Goal: Information Seeking & Learning: Learn about a topic

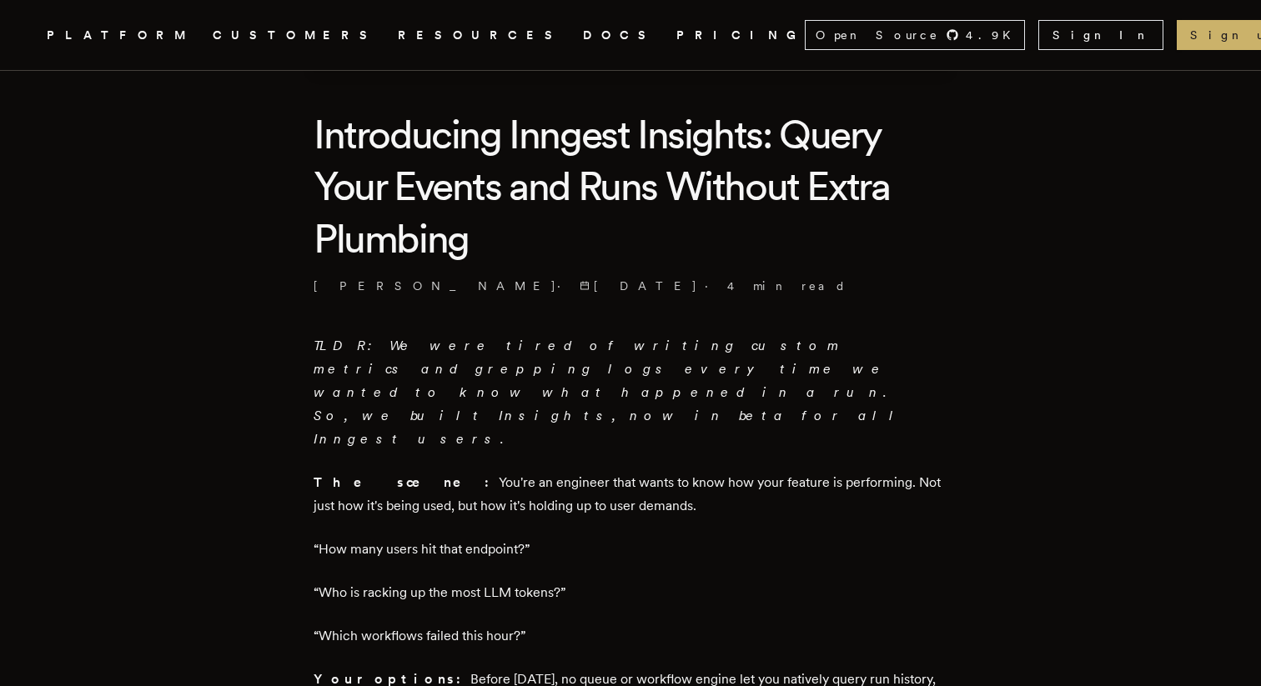
scroll to position [411, 0]
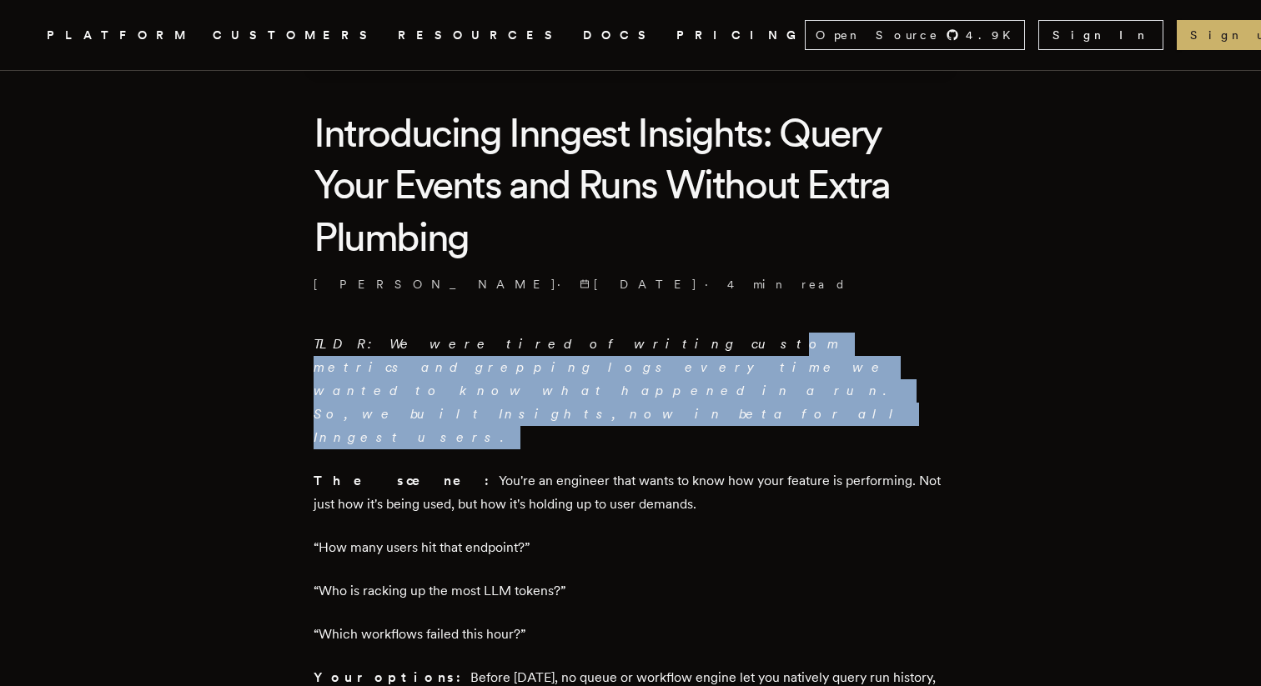
drag, startPoint x: 529, startPoint y: 346, endPoint x: 537, endPoint y: 381, distance: 36.0
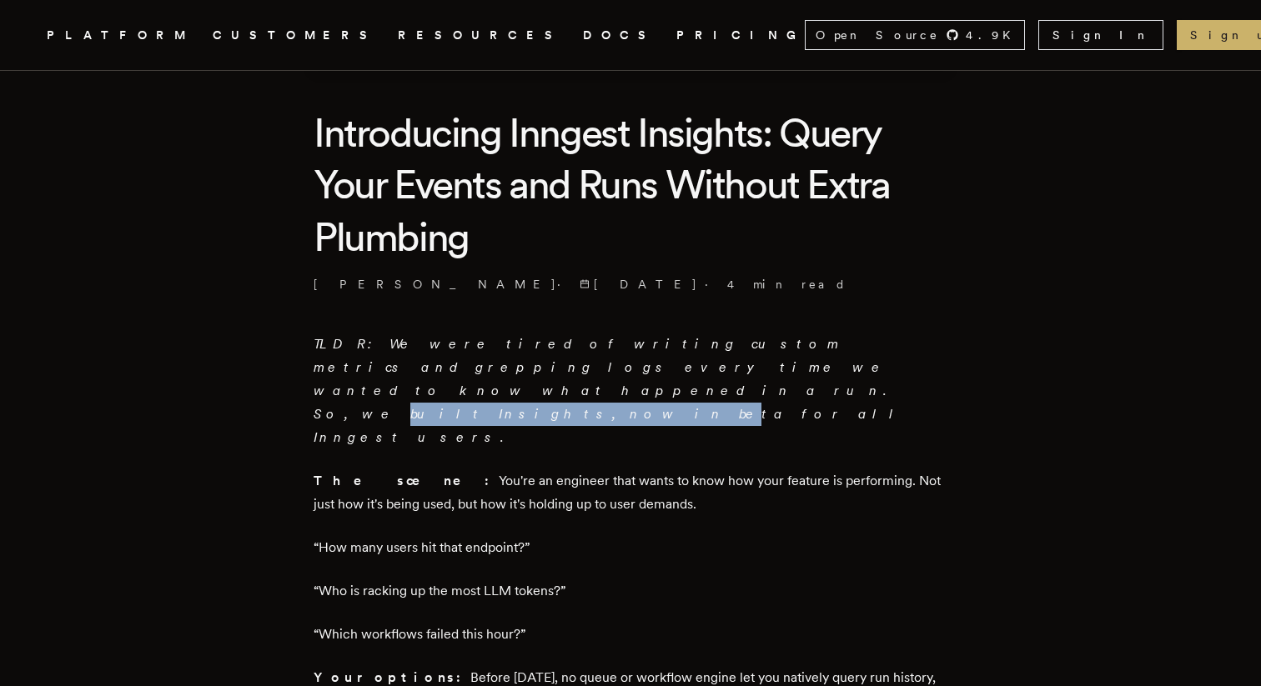
drag, startPoint x: 589, startPoint y: 364, endPoint x: 611, endPoint y: 365, distance: 22.6
click at [611, 365] on em "TLDR: We were tired of writing custom metrics and grepping logs every time we w…" at bounding box center [610, 390] width 592 height 109
drag, startPoint x: 611, startPoint y: 365, endPoint x: 623, endPoint y: 363, distance: 11.9
click at [612, 365] on em "TLDR: We were tired of writing custom metrics and grepping logs every time we w…" at bounding box center [610, 390] width 592 height 109
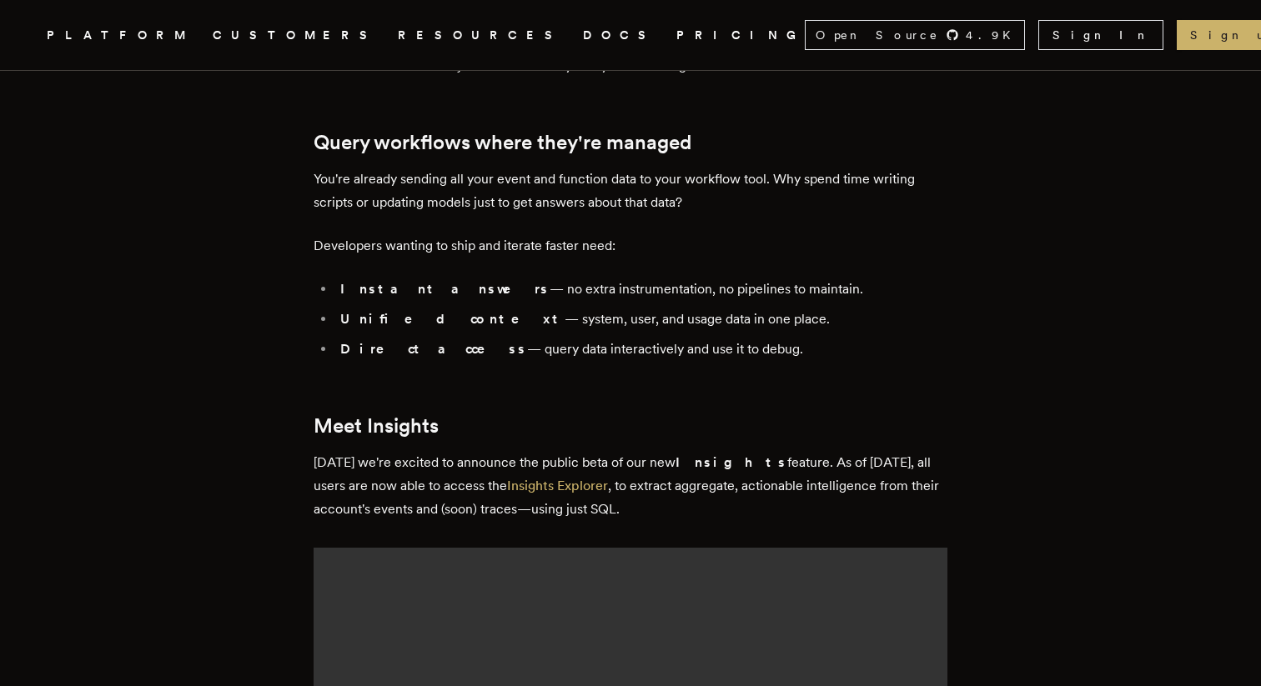
scroll to position [1310, 0]
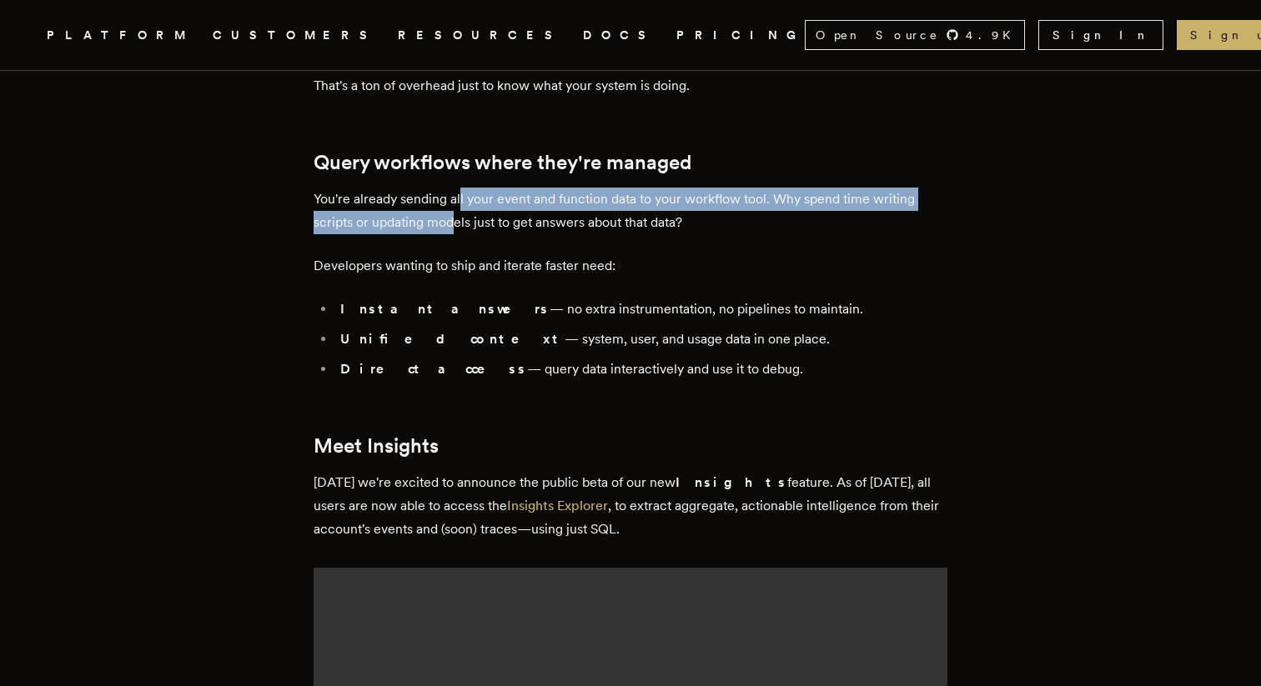
click at [457, 188] on p "You're already sending all your event and function data to your workflow tool. …" at bounding box center [631, 211] width 634 height 47
drag, startPoint x: 447, startPoint y: 161, endPoint x: 445, endPoint y: 172, distance: 11.0
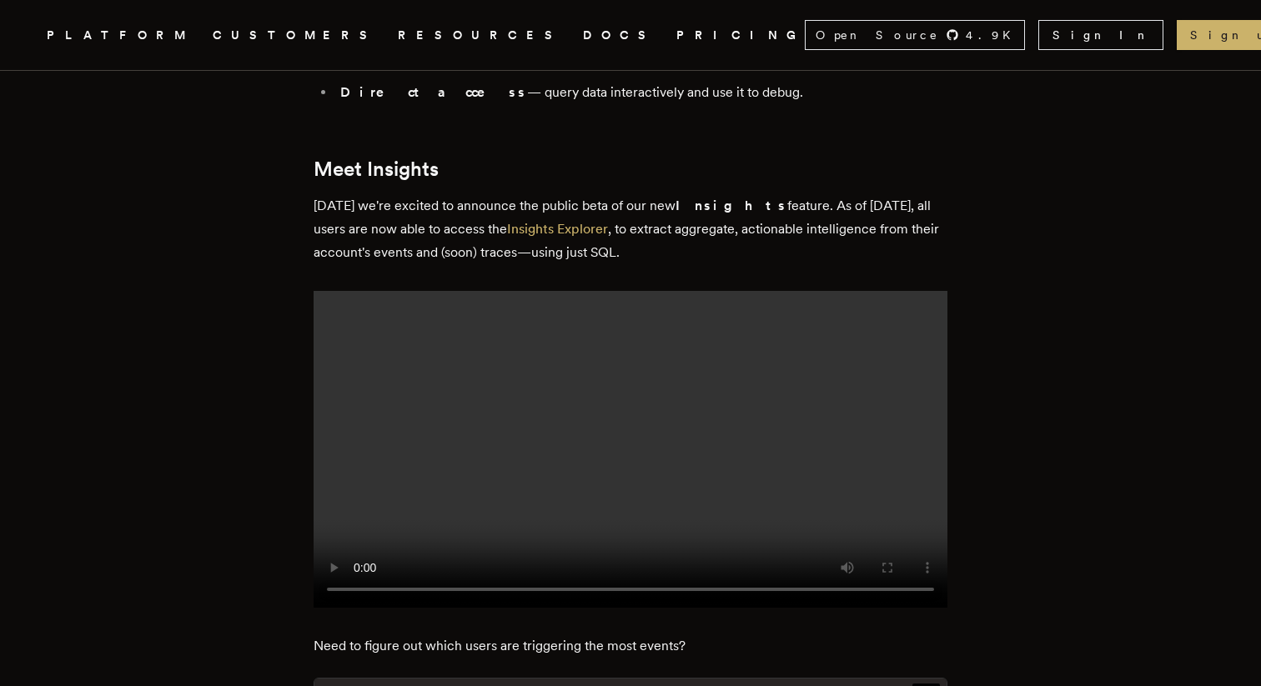
scroll to position [1593, 0]
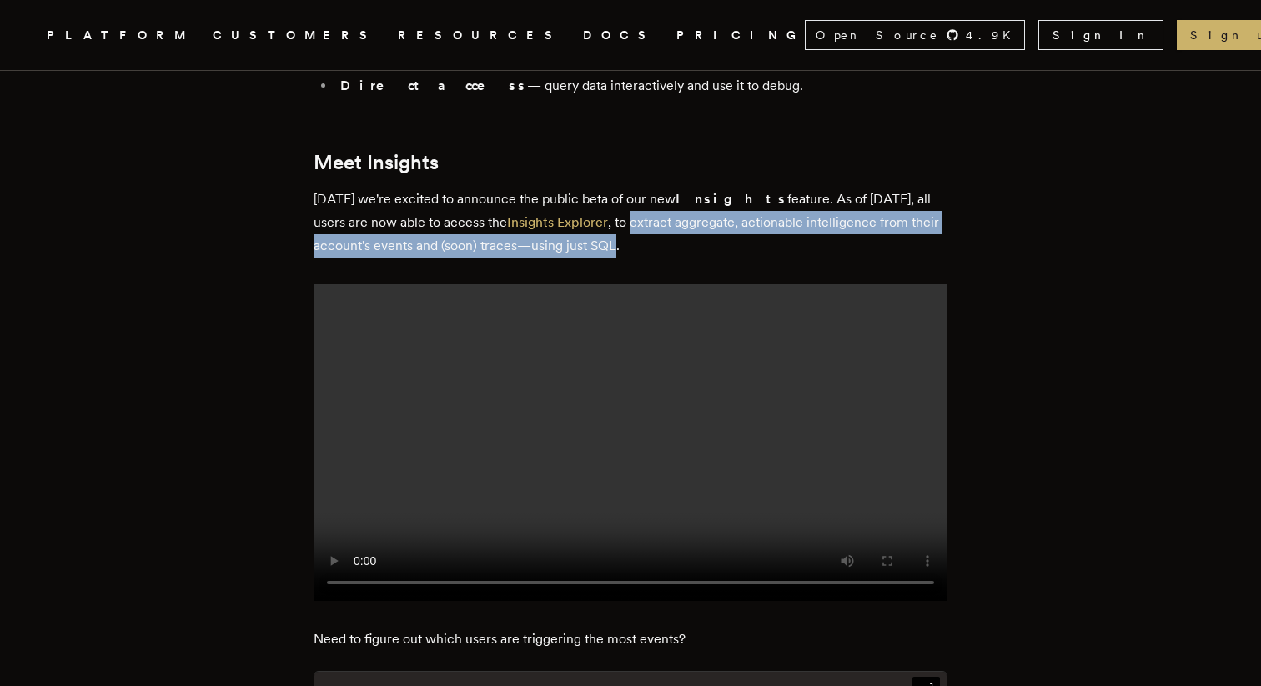
drag, startPoint x: 579, startPoint y: 153, endPoint x: 619, endPoint y: 174, distance: 46.3
click at [619, 188] on p "Today we're excited to announce the public beta of our new Insights feature. As…" at bounding box center [631, 223] width 634 height 70
copy p "extract aggregate, actionable intelligence from their account's events and (soo…"
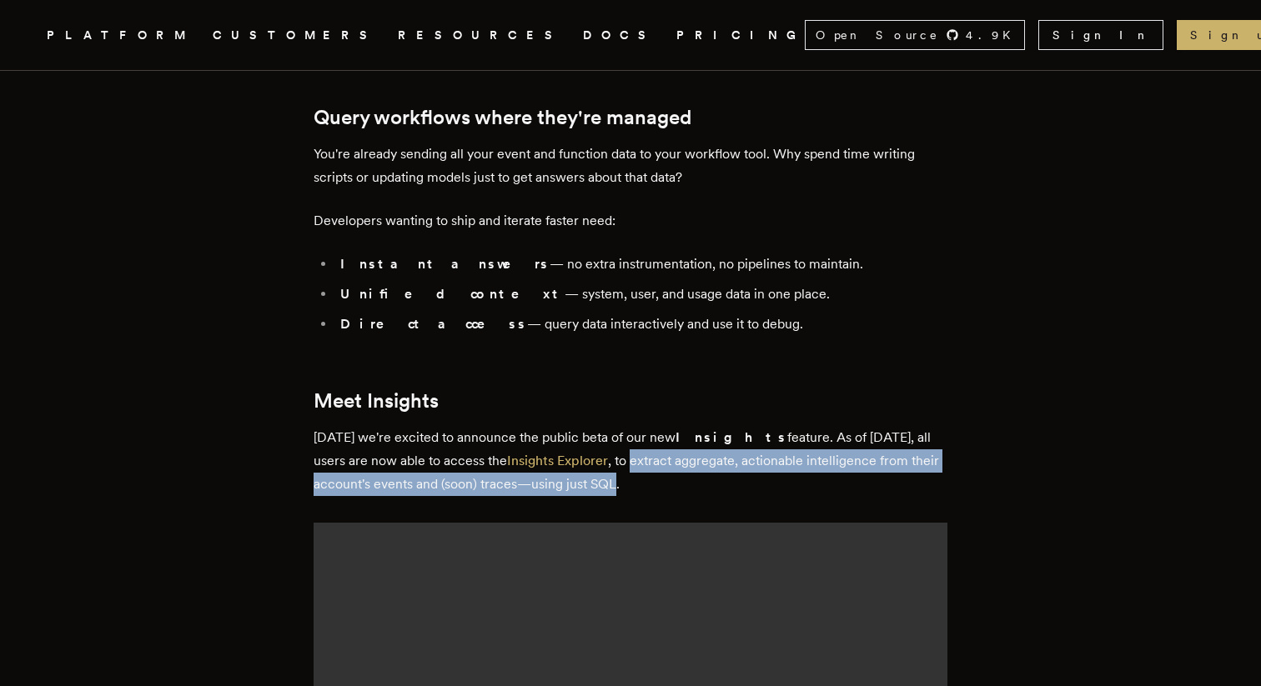
scroll to position [1264, 0]
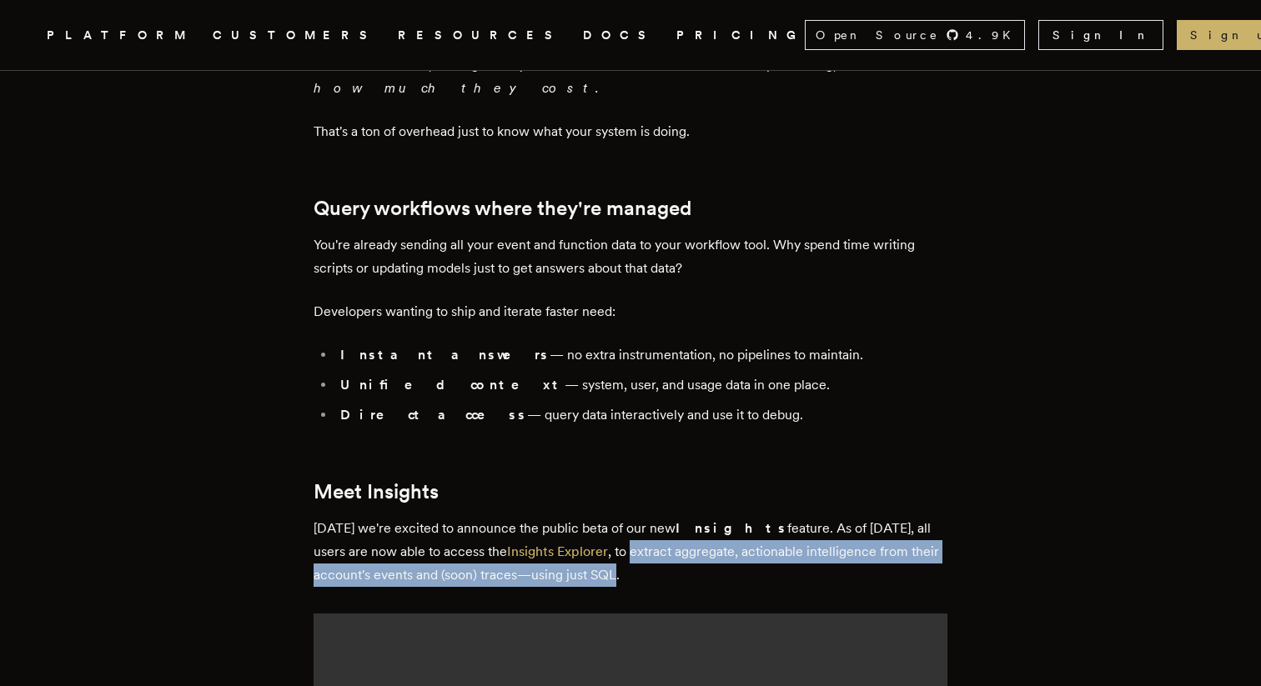
click at [640, 517] on p "Today we're excited to announce the public beta of our new Insights feature. As…" at bounding box center [631, 552] width 634 height 70
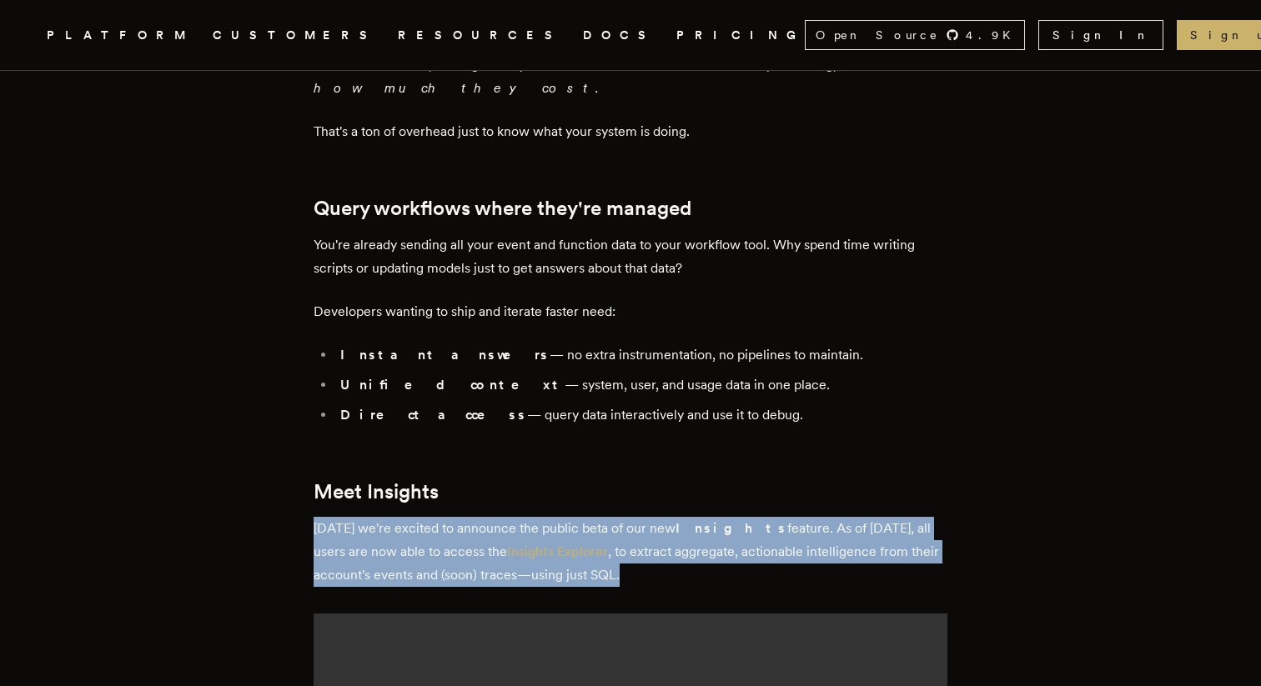
drag, startPoint x: 321, startPoint y: 459, endPoint x: 644, endPoint y: 504, distance: 325.8
click at [644, 517] on p "Today we're excited to announce the public beta of our new Insights feature. As…" at bounding box center [631, 552] width 634 height 70
copy p "Today we're excited to announce the public beta of our new Insights feature. As…"
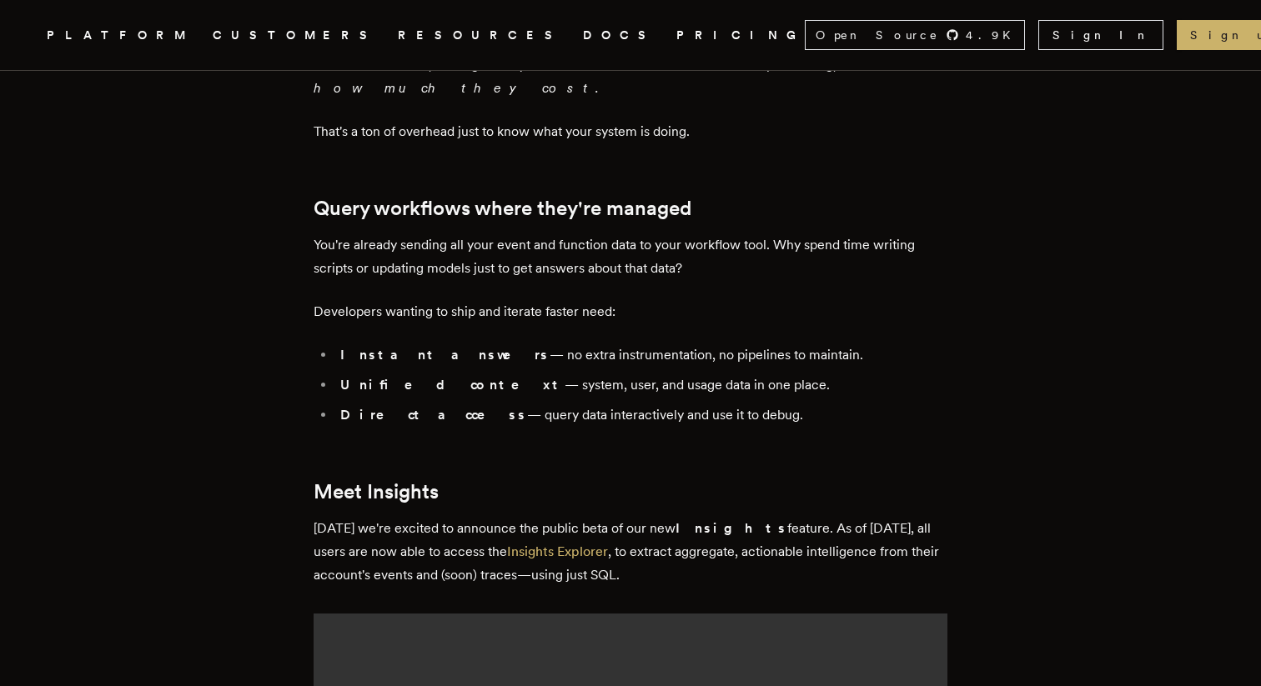
drag, startPoint x: 234, startPoint y: 407, endPoint x: 288, endPoint y: 444, distance: 65.9
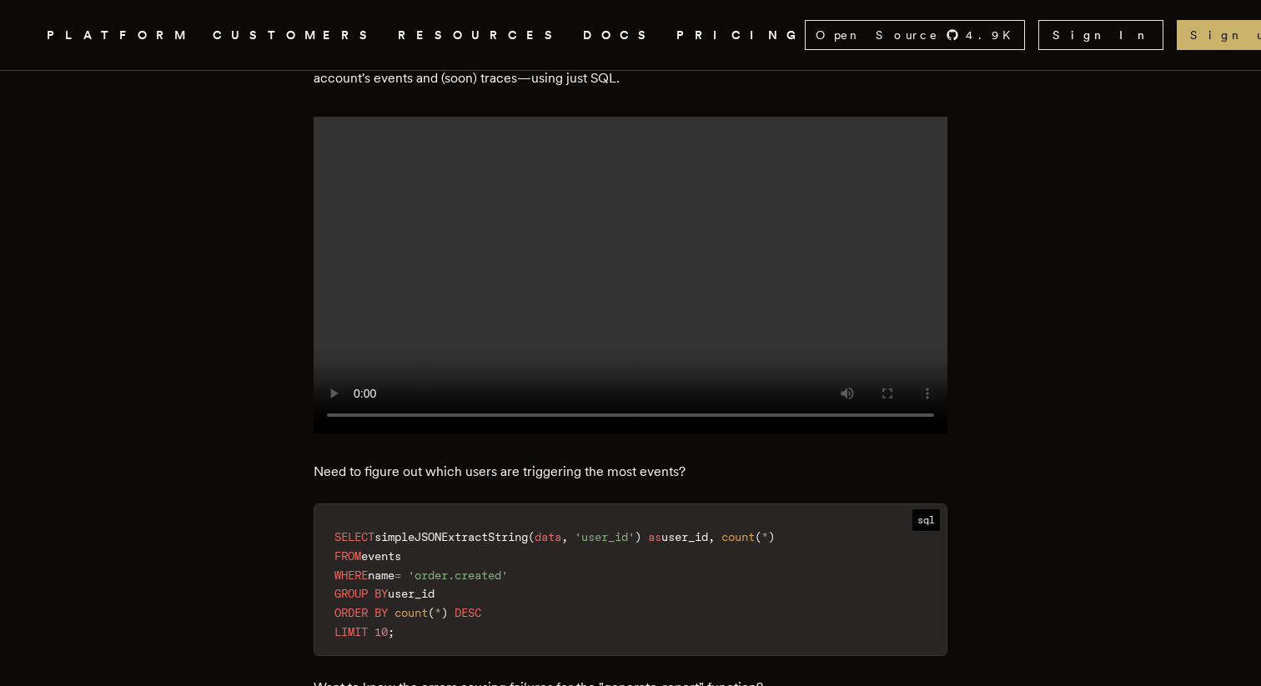
scroll to position [1915, 0]
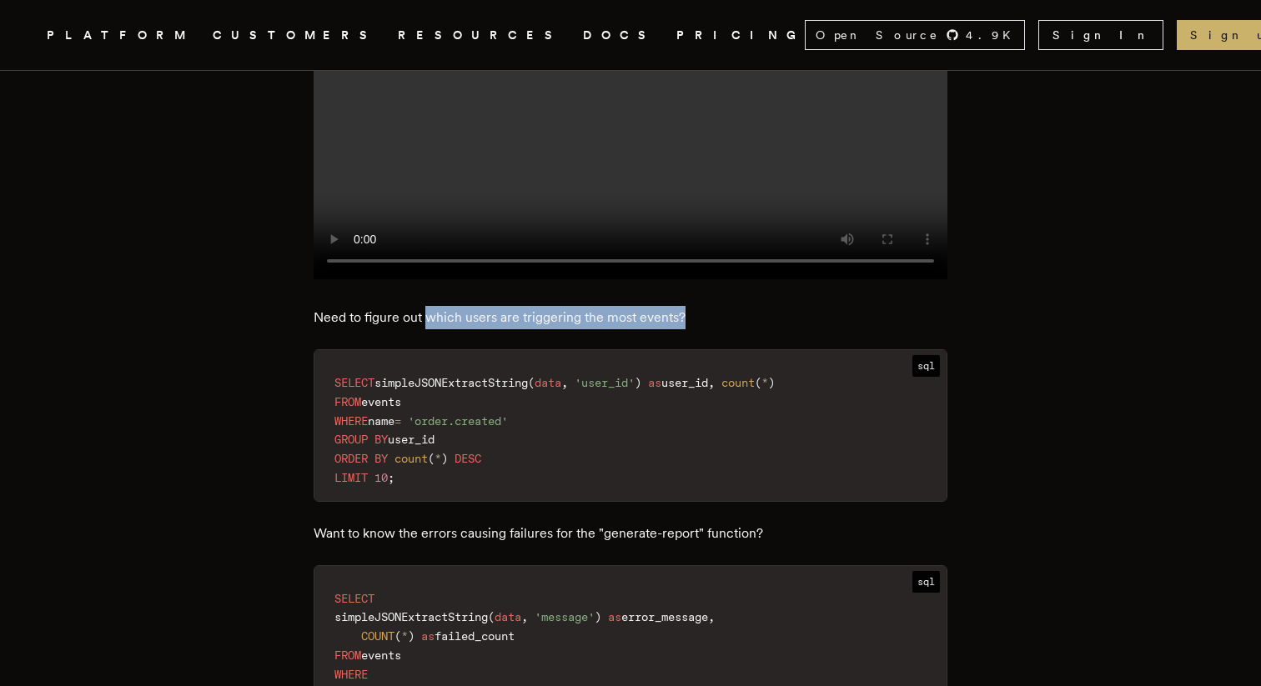
drag, startPoint x: 432, startPoint y: 281, endPoint x: 703, endPoint y: 280, distance: 271.0
click at [703, 306] on p "Need to figure out which users are triggering the most events?" at bounding box center [631, 317] width 634 height 23
copy p "which users are triggering the most events?"
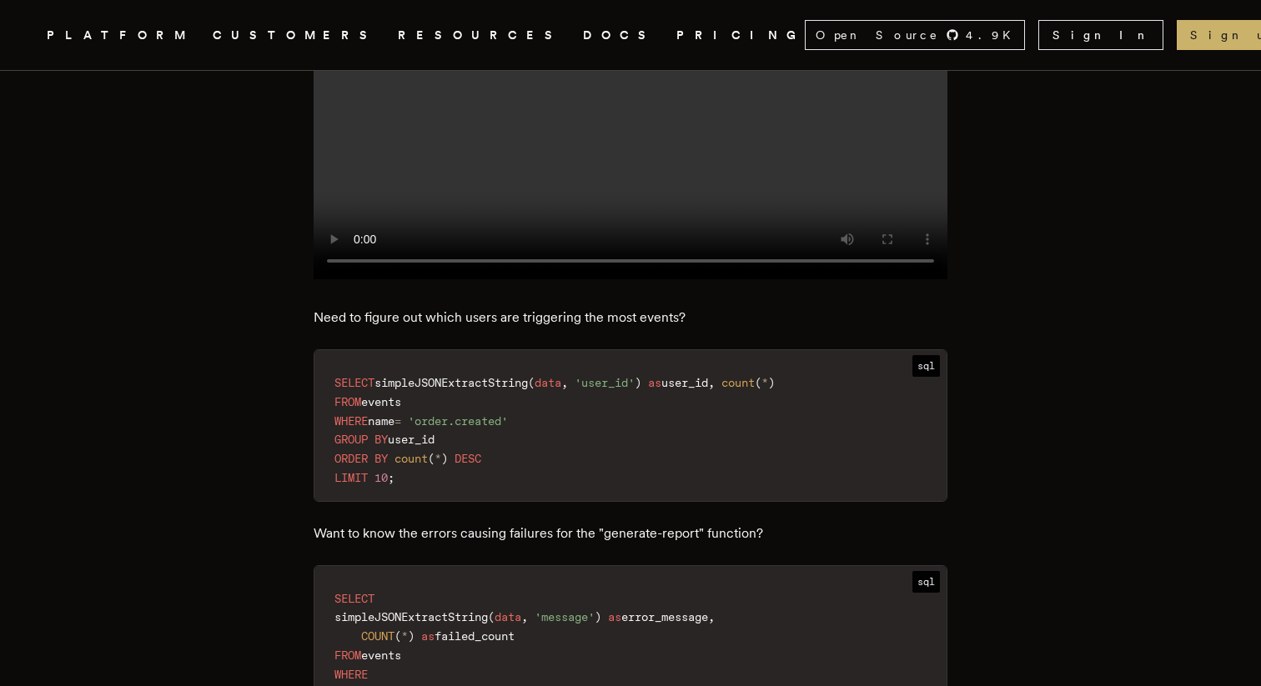
click at [363, 376] on span "SELECT" at bounding box center [354, 382] width 40 height 13
drag, startPoint x: 364, startPoint y: 287, endPoint x: 551, endPoint y: 283, distance: 187.6
click at [551, 306] on p "Need to figure out which users are triggering the most events?" at bounding box center [631, 317] width 634 height 23
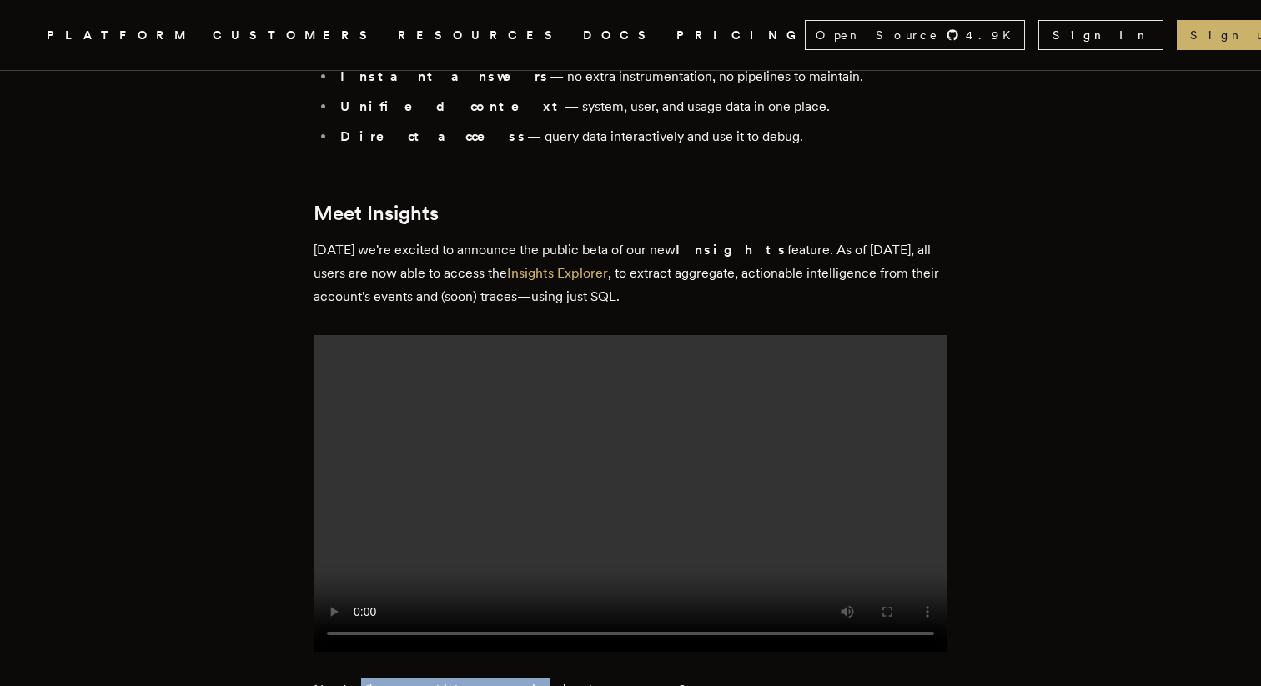
scroll to position [1593, 0]
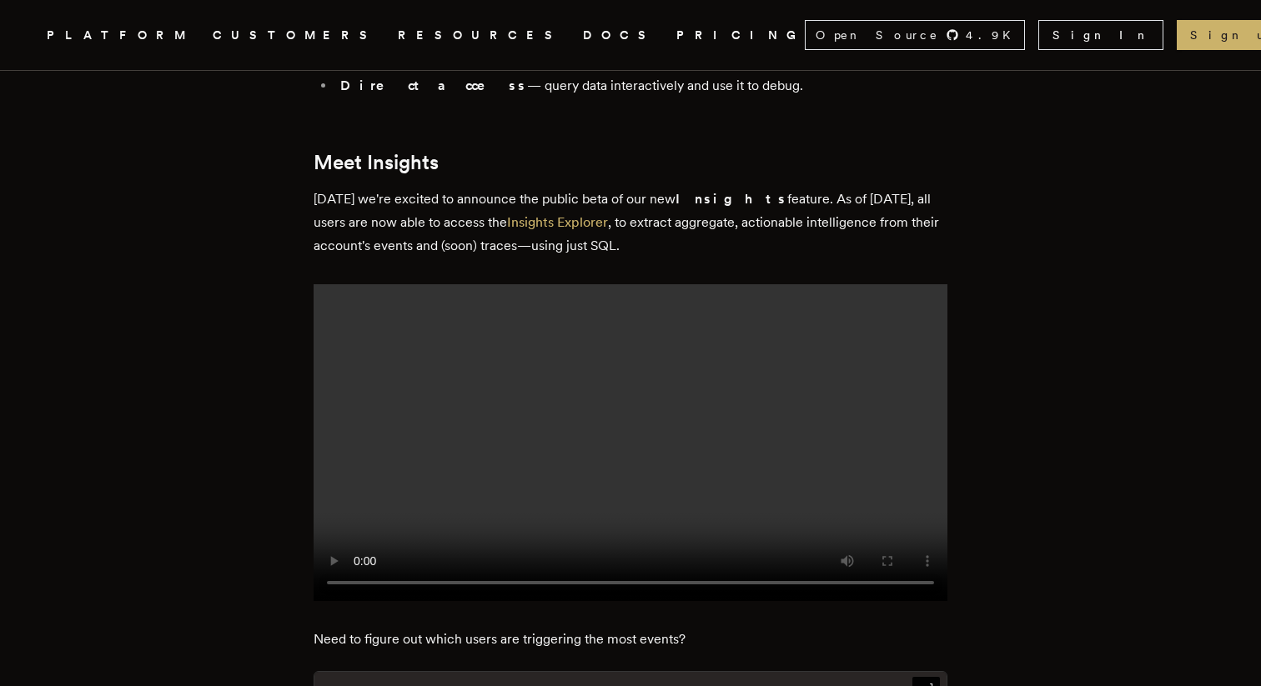
drag, startPoint x: 202, startPoint y: 466, endPoint x: 215, endPoint y: 475, distance: 16.2
click at [202, 466] on article "Introducing Inngest Insights: Query Your Events and Runs Without Extra Plumbing…" at bounding box center [630, 599] width 1127 height 4174
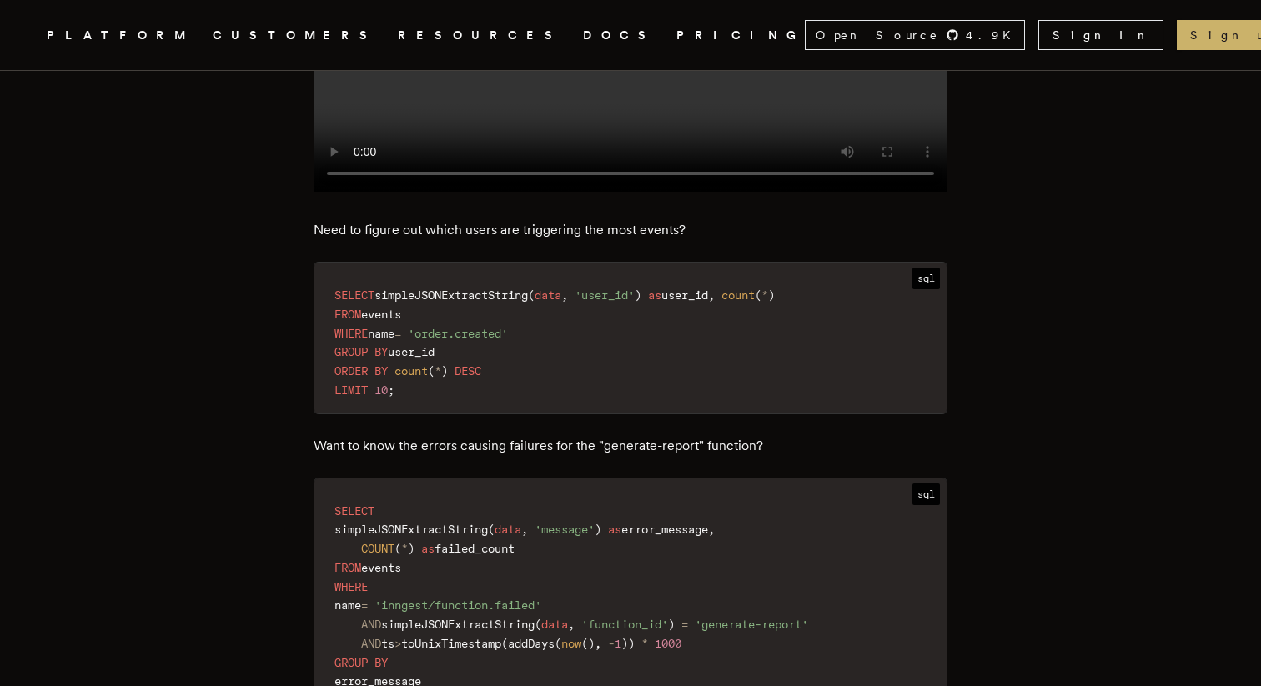
scroll to position [2004, 0]
drag, startPoint x: 700, startPoint y: 193, endPoint x: 431, endPoint y: 190, distance: 269.3
click at [432, 218] on p "Need to figure out which users are triggering the most events?" at bounding box center [631, 229] width 634 height 23
copy p "which users are triggering the most events?"
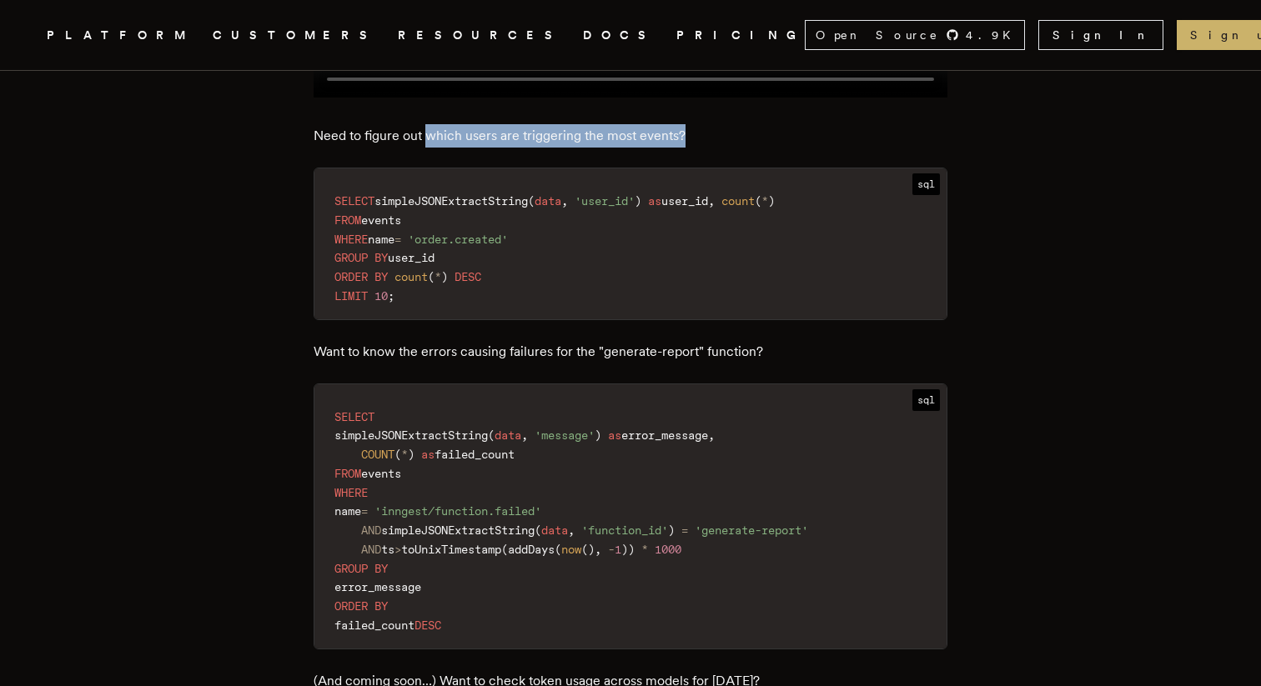
scroll to position [1864, 0]
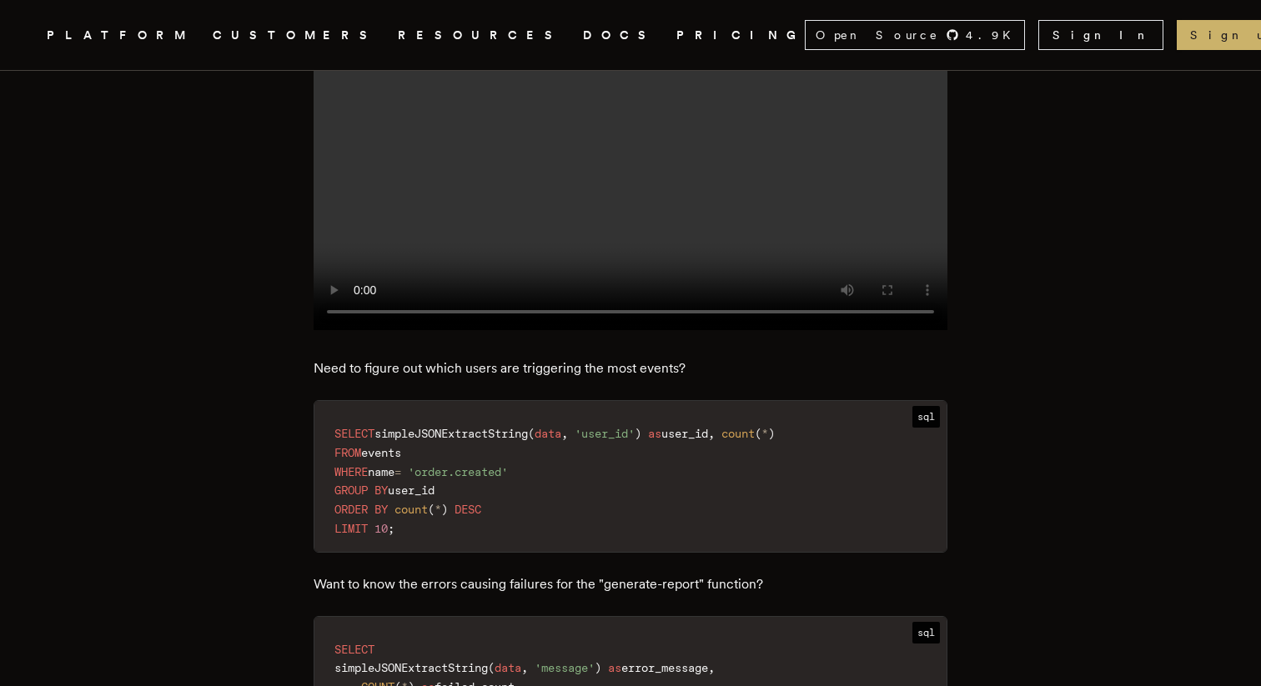
click at [507, 345] on div "TLDR: We were tired of writing custom metrics and grepping logs every time we w…" at bounding box center [631, 485] width 634 height 3212
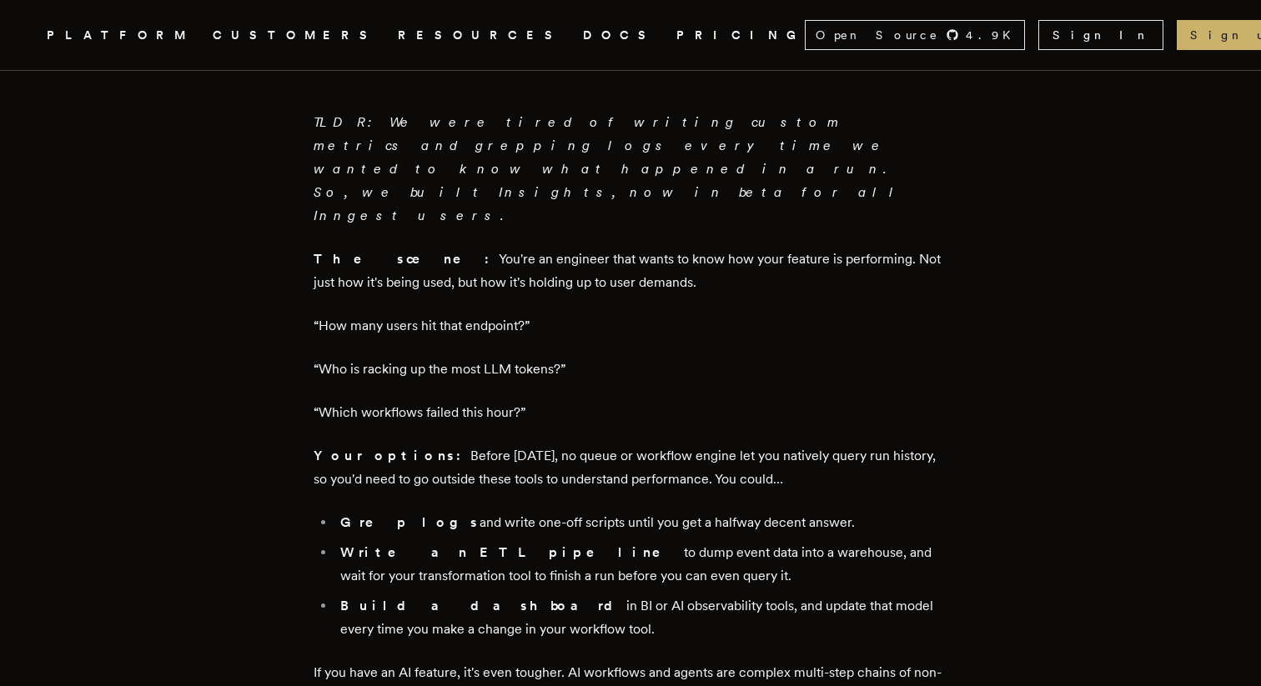
scroll to position [632, 0]
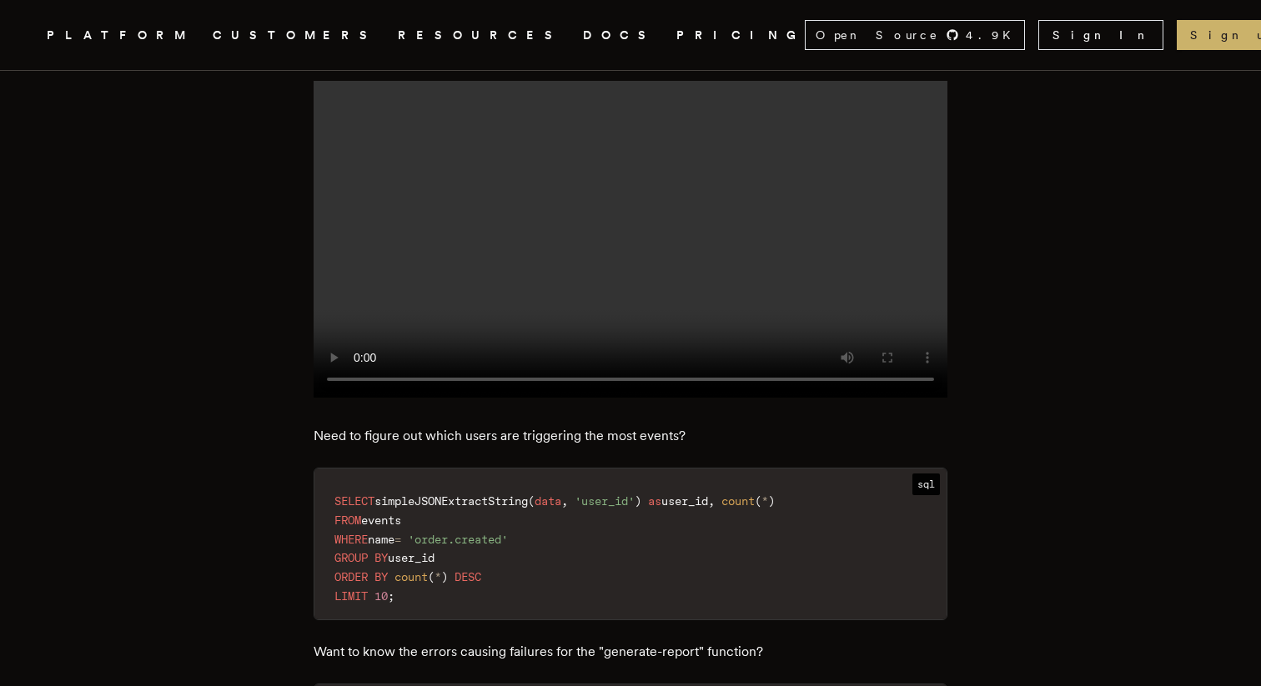
scroll to position [1808, 0]
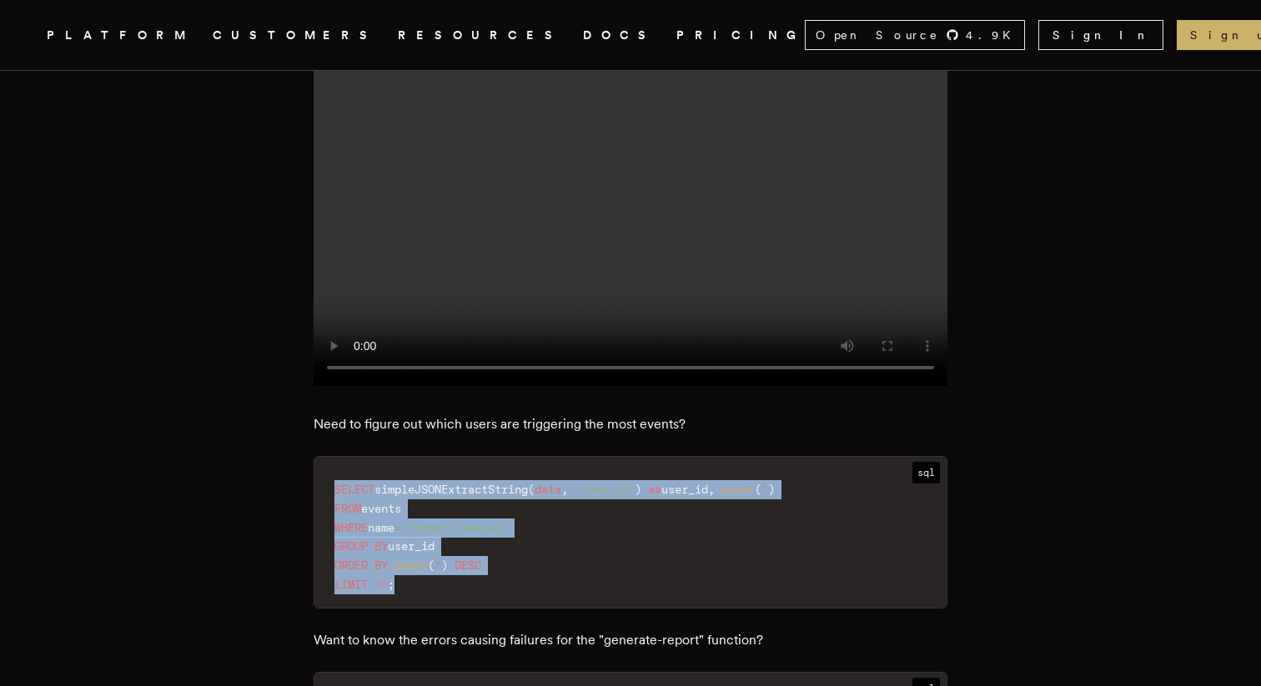
drag, startPoint x: 408, startPoint y: 549, endPoint x: 340, endPoint y: 449, distance: 121.4
click at [340, 467] on code "SELECT simpleJSONExtractString ( data , 'user_id' ) as user_id , count ( * ) FR…" at bounding box center [630, 537] width 632 height 141
copy code "SELECT simpleJSONExtractString ( data , 'user_id' ) as user_id , count ( * ) FR…"
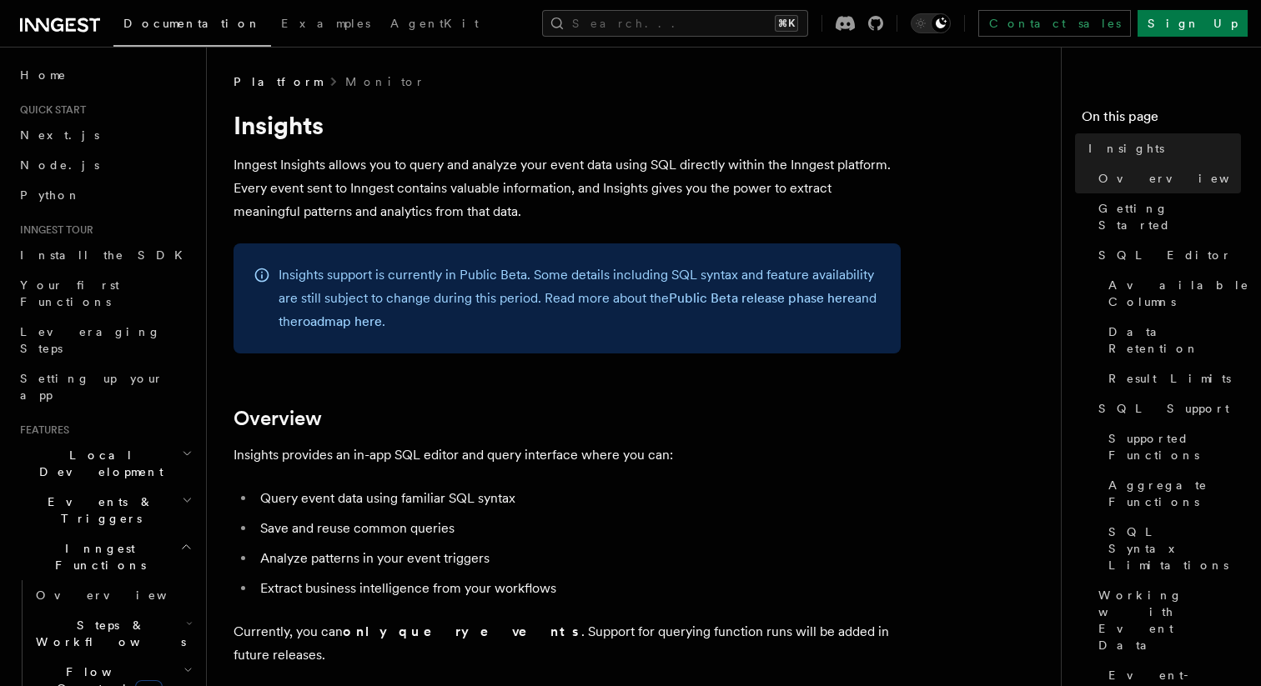
click at [421, 186] on p "Inngest Insights allows you to query and analyze your event data using SQL dire…" at bounding box center [566, 188] width 667 height 70
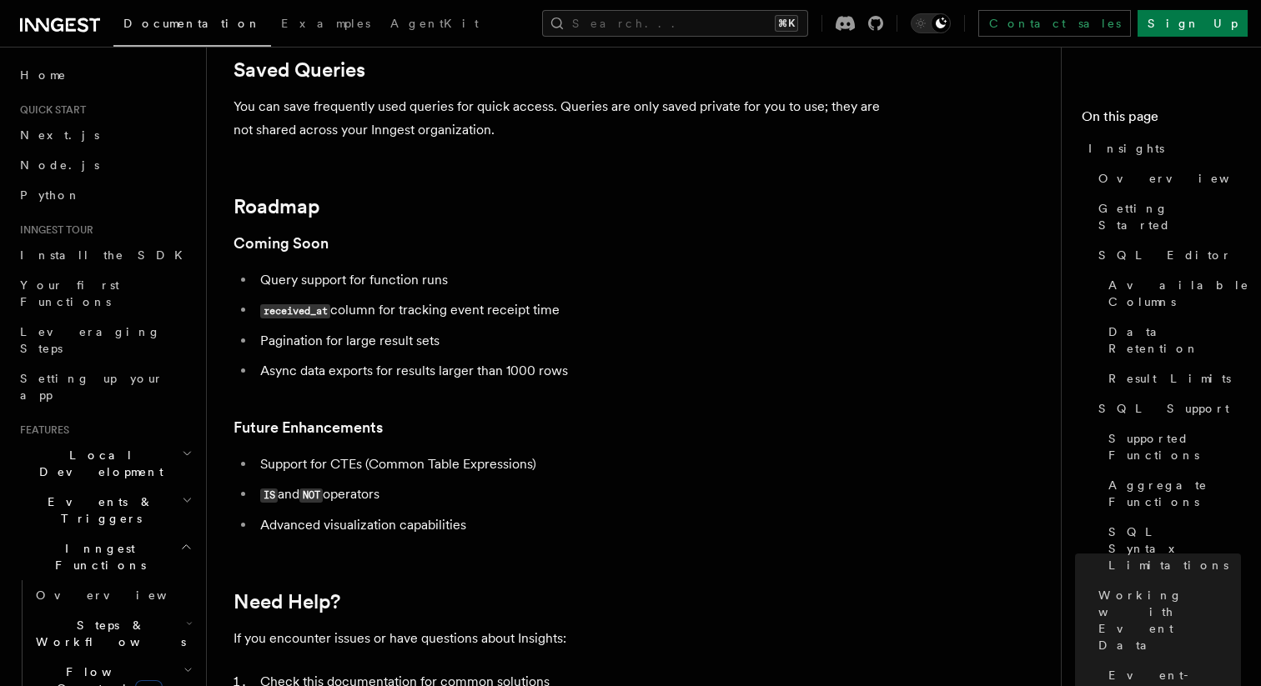
scroll to position [5711, 0]
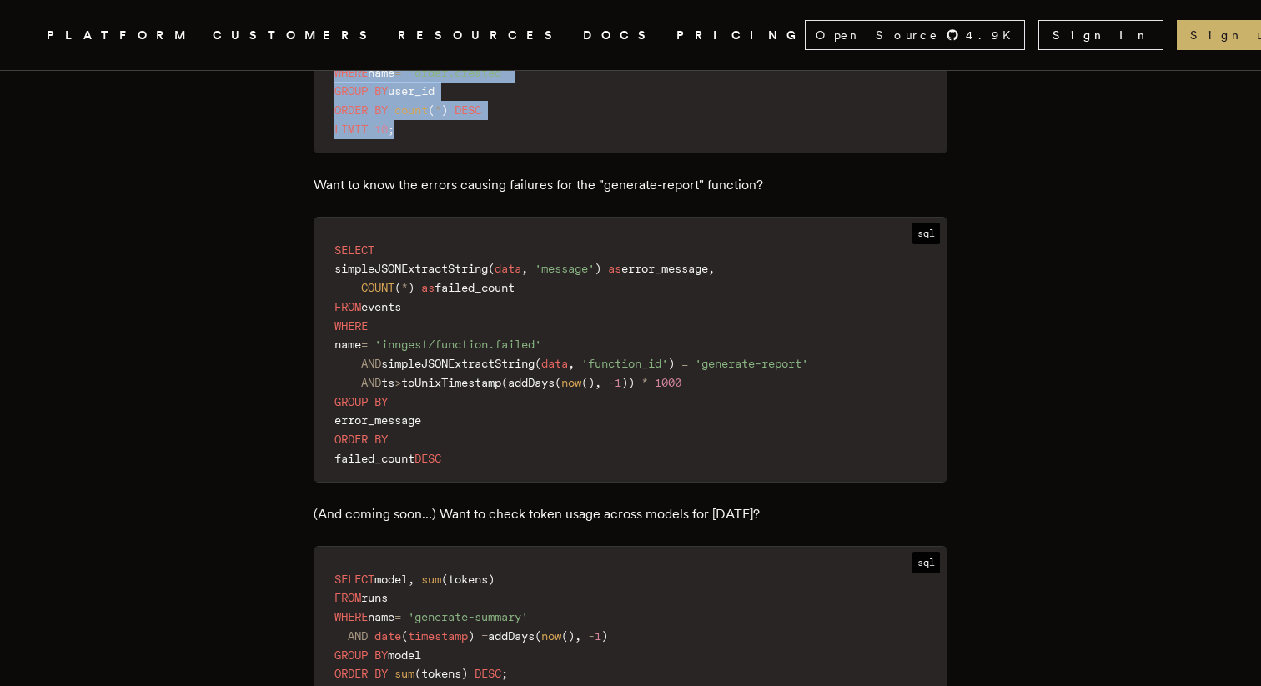
scroll to position [2240, 0]
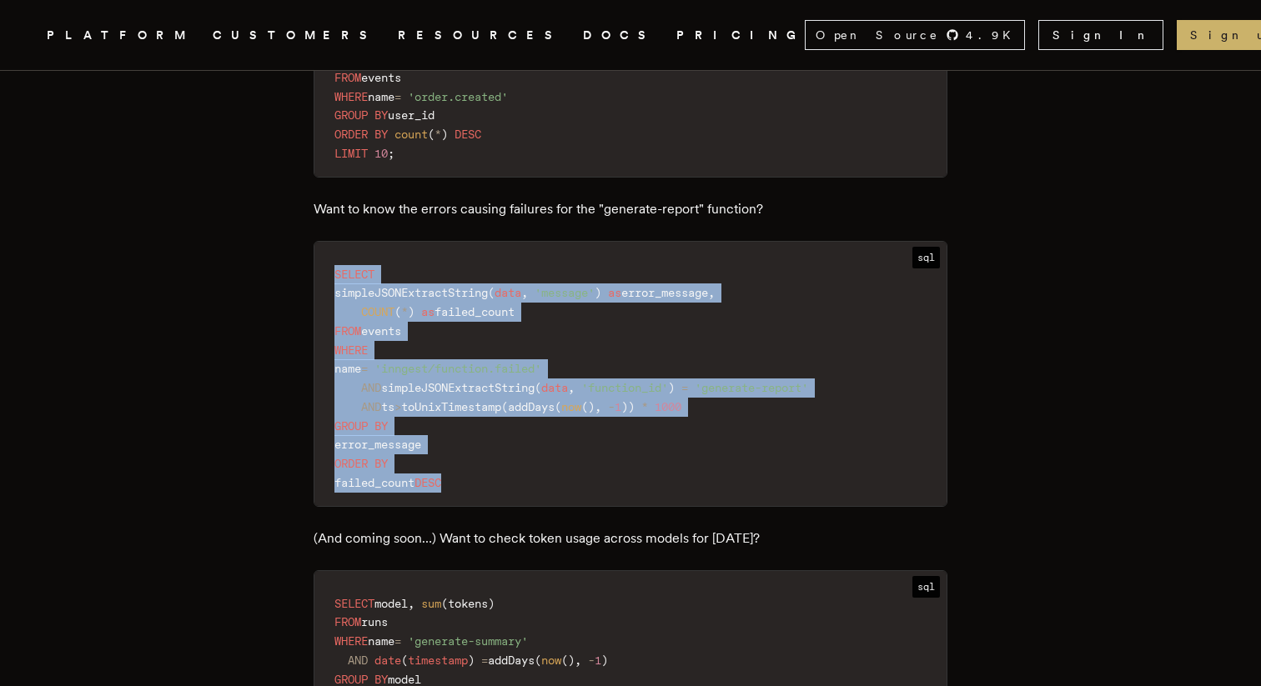
drag, startPoint x: 491, startPoint y: 445, endPoint x: 320, endPoint y: 239, distance: 267.6
click at [320, 241] on div "sql SELECT simpleJSONExtractString ( data , 'message' ) as error_message , COUN…" at bounding box center [631, 374] width 634 height 266
copy code "SELECT simpleJSONExtractString ( data , 'message' ) as error_message , COUNT ( …"
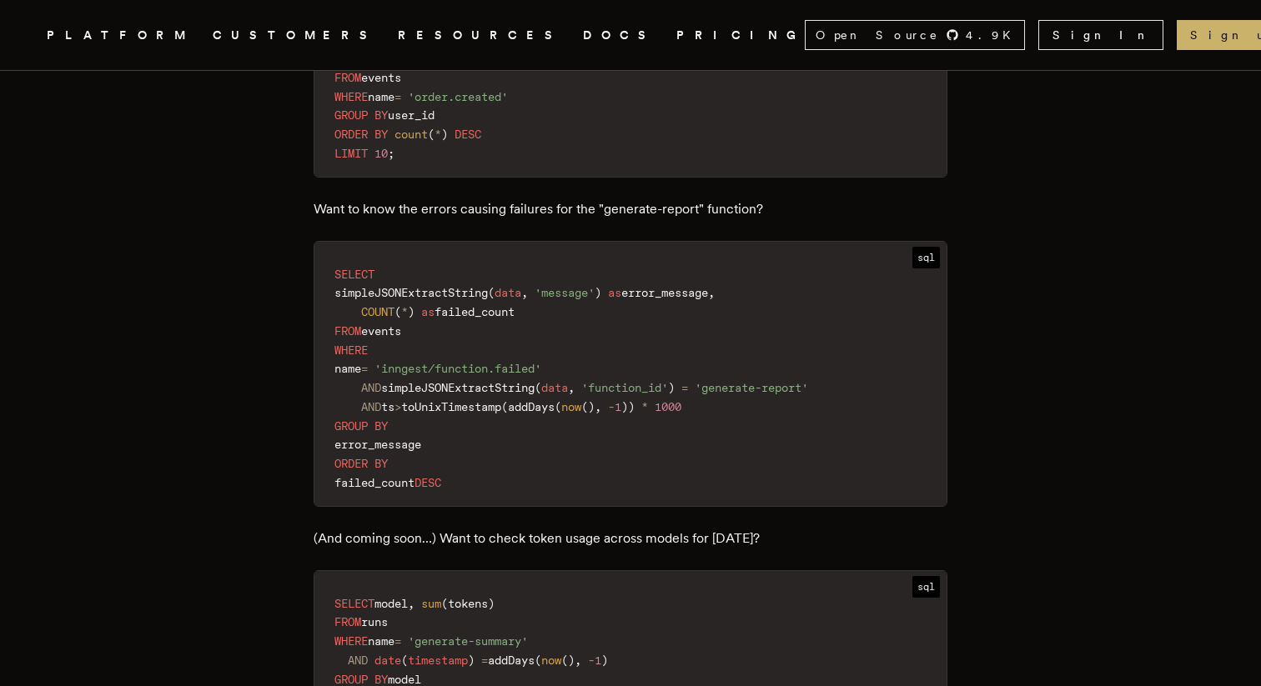
click at [569, 414] on code "SELECT simpleJSONExtractString ( data , 'message' ) as error_message , COUNT ( …" at bounding box center [630, 379] width 632 height 254
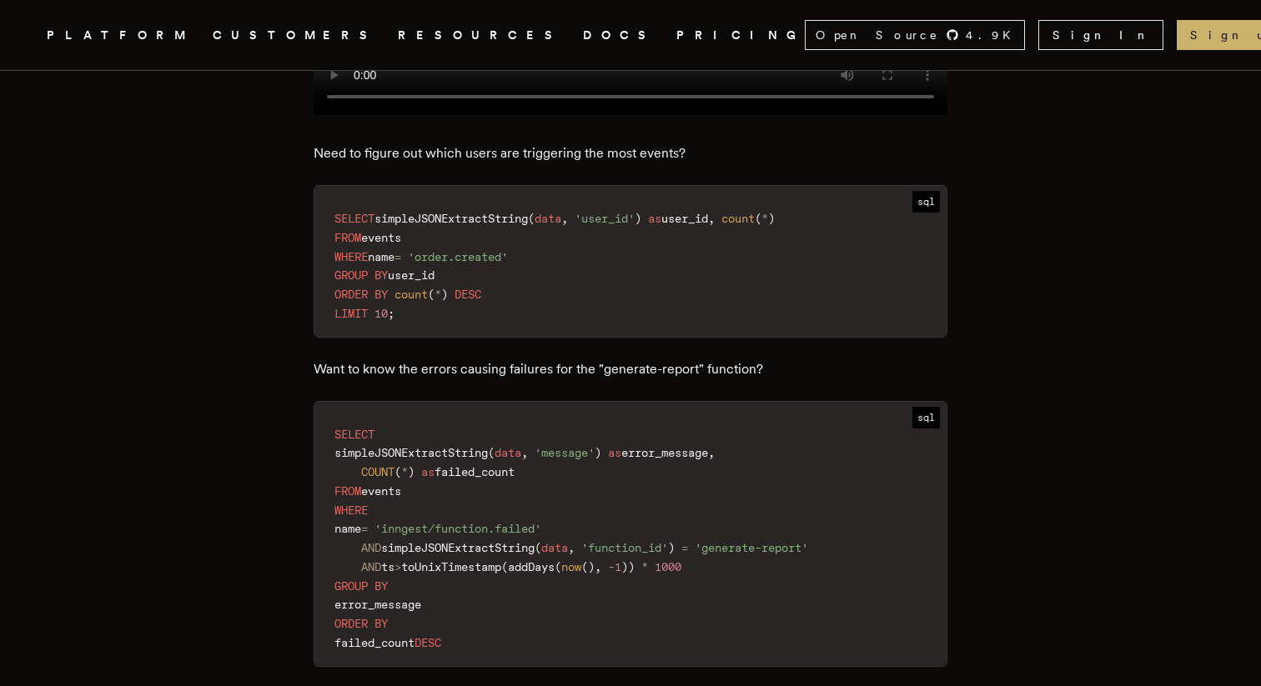
scroll to position [1974, 0]
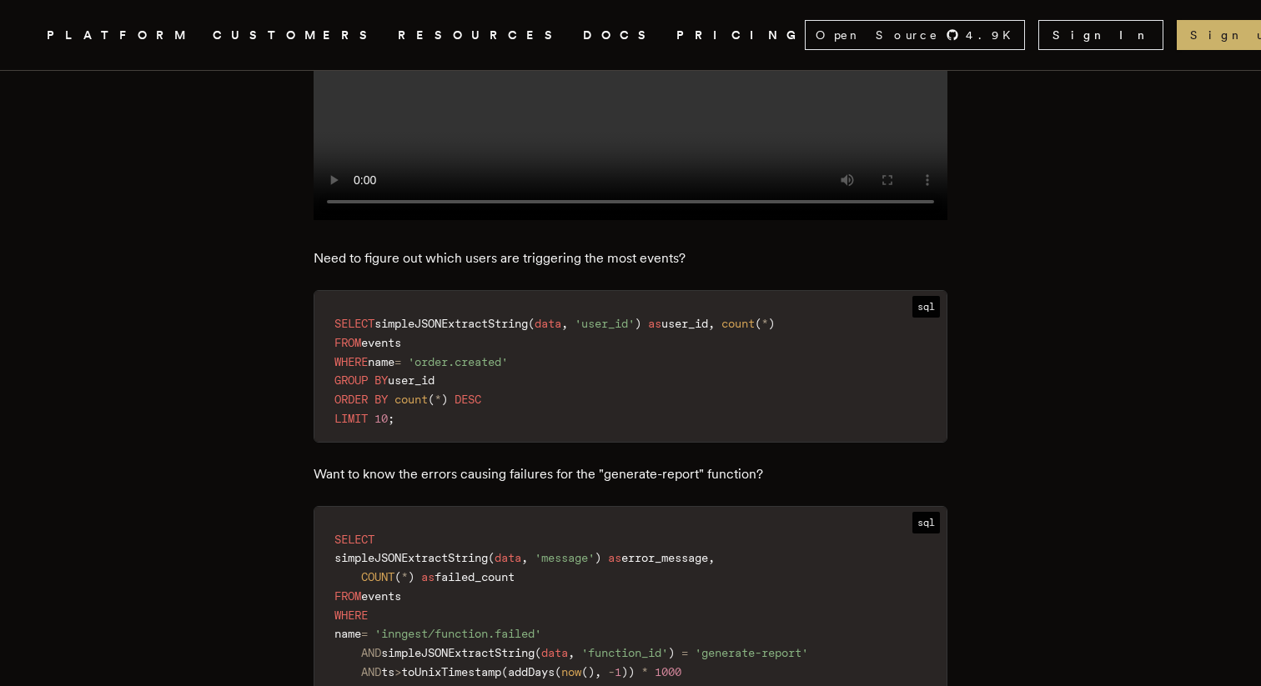
click at [538, 379] on code "SELECT simpleJSONExtractString ( data , 'user_id' ) as user_id , count ( * ) FR…" at bounding box center [630, 371] width 632 height 141
click at [629, 317] on span "'user_id'" at bounding box center [604, 323] width 60 height 13
copy span "user_id"
click at [618, 337] on code "SELECT simpleJSONExtractString ( data , 'user_id' ) as user_id , count ( * ) FR…" at bounding box center [630, 371] width 632 height 141
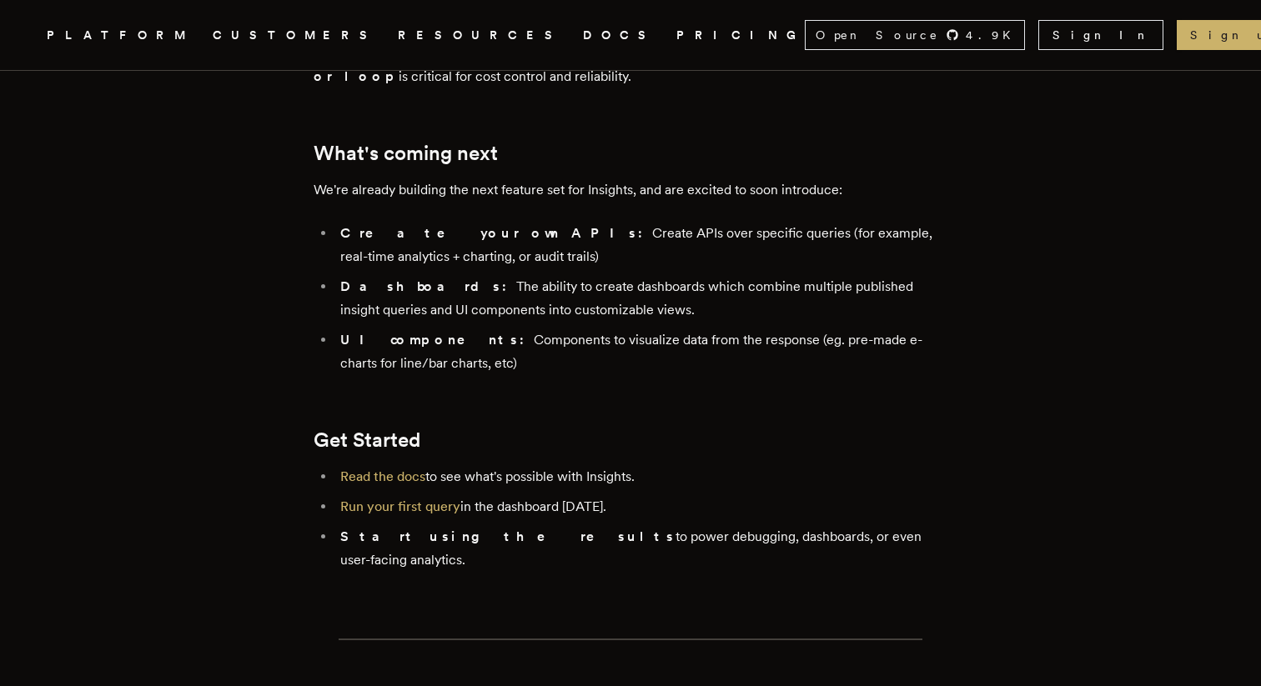
scroll to position [3385, 0]
click at [518, 220] on li "Create your own APIs: Create APIs over specific queries (for example, real-time…" at bounding box center [641, 243] width 612 height 47
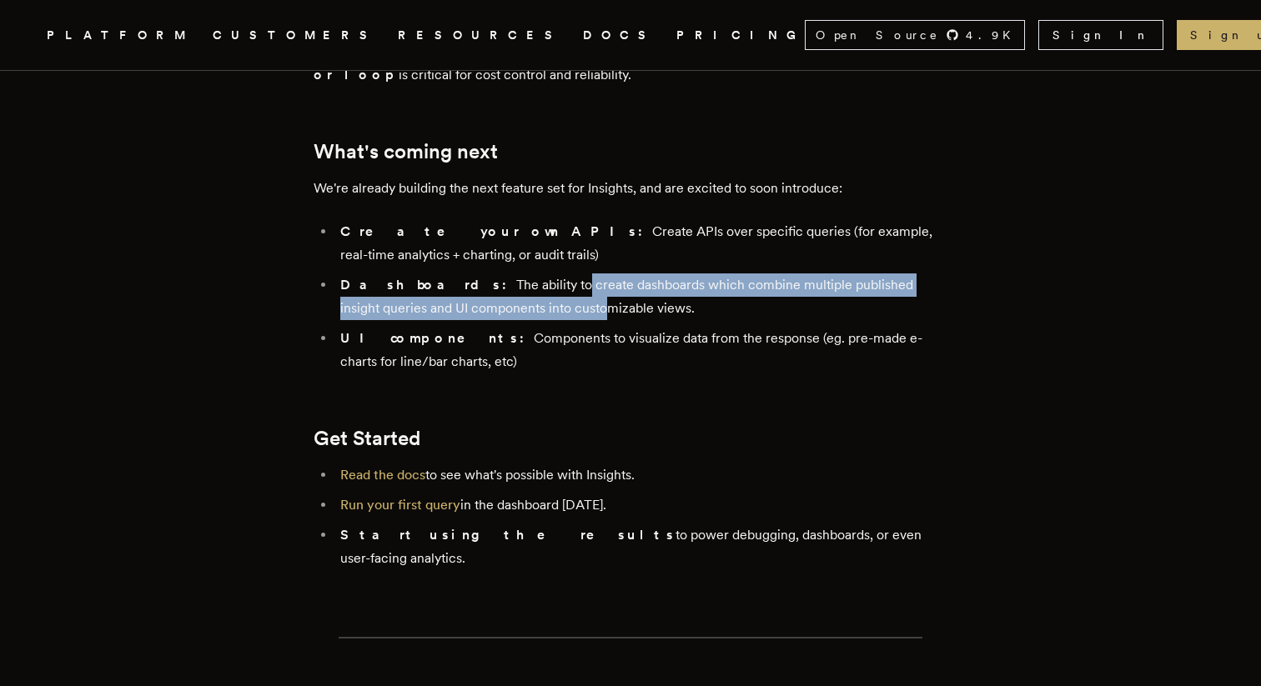
drag, startPoint x: 495, startPoint y: 219, endPoint x: 489, endPoint y: 250, distance: 31.6
click at [489, 273] on li "Dashboards: The ability to create dashboards which combine multiple published i…" at bounding box center [641, 296] width 612 height 47
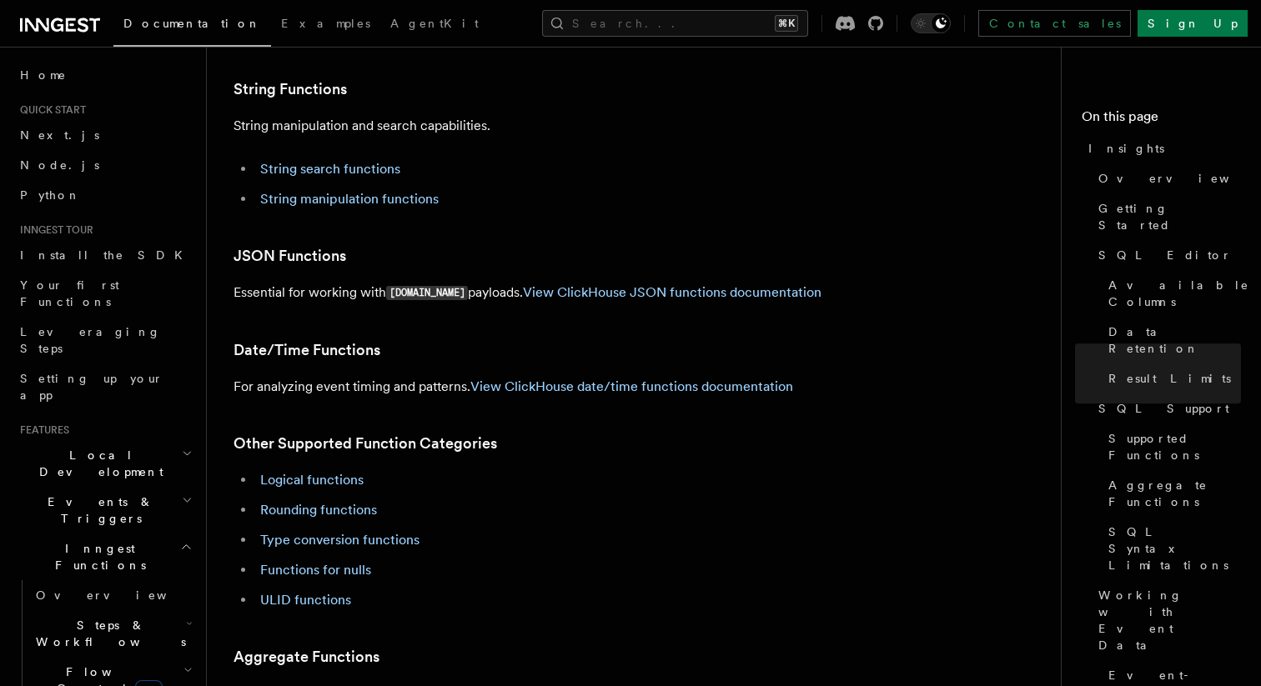
scroll to position [3719, 0]
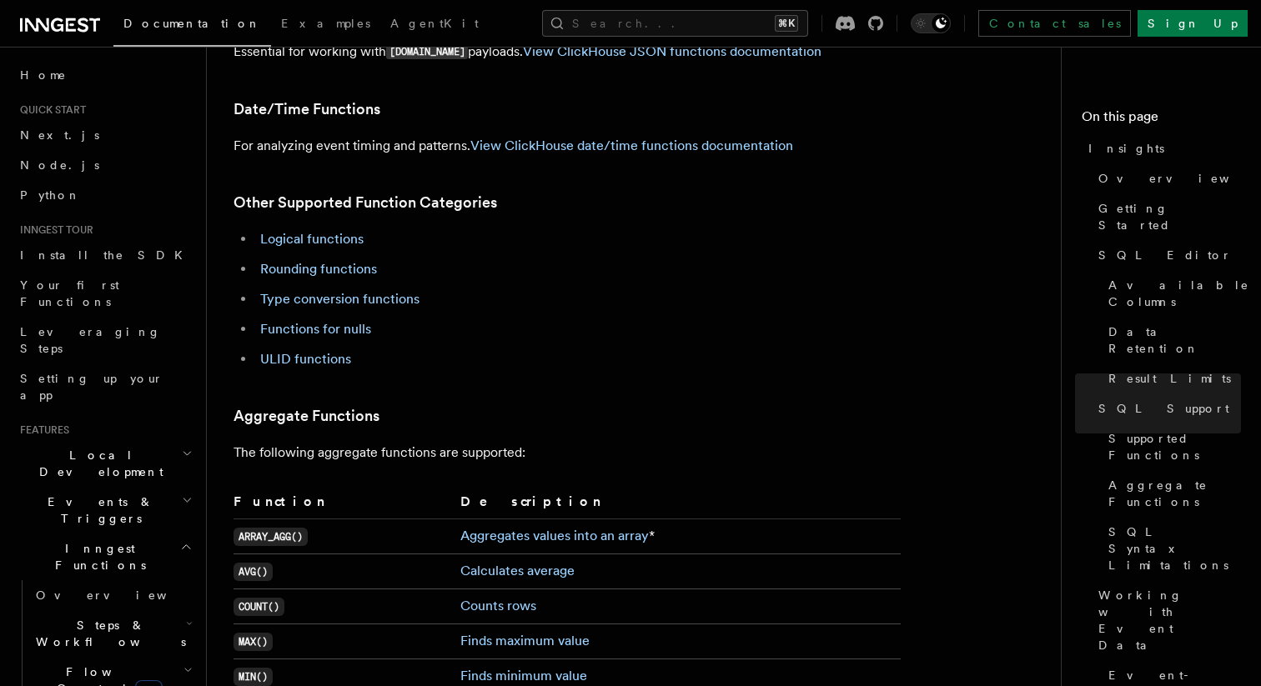
click at [546, 318] on li "Functions for nulls" at bounding box center [577, 329] width 645 height 23
click at [339, 231] on link "Logical functions" at bounding box center [311, 239] width 103 height 16
